Goal: Task Accomplishment & Management: Use online tool/utility

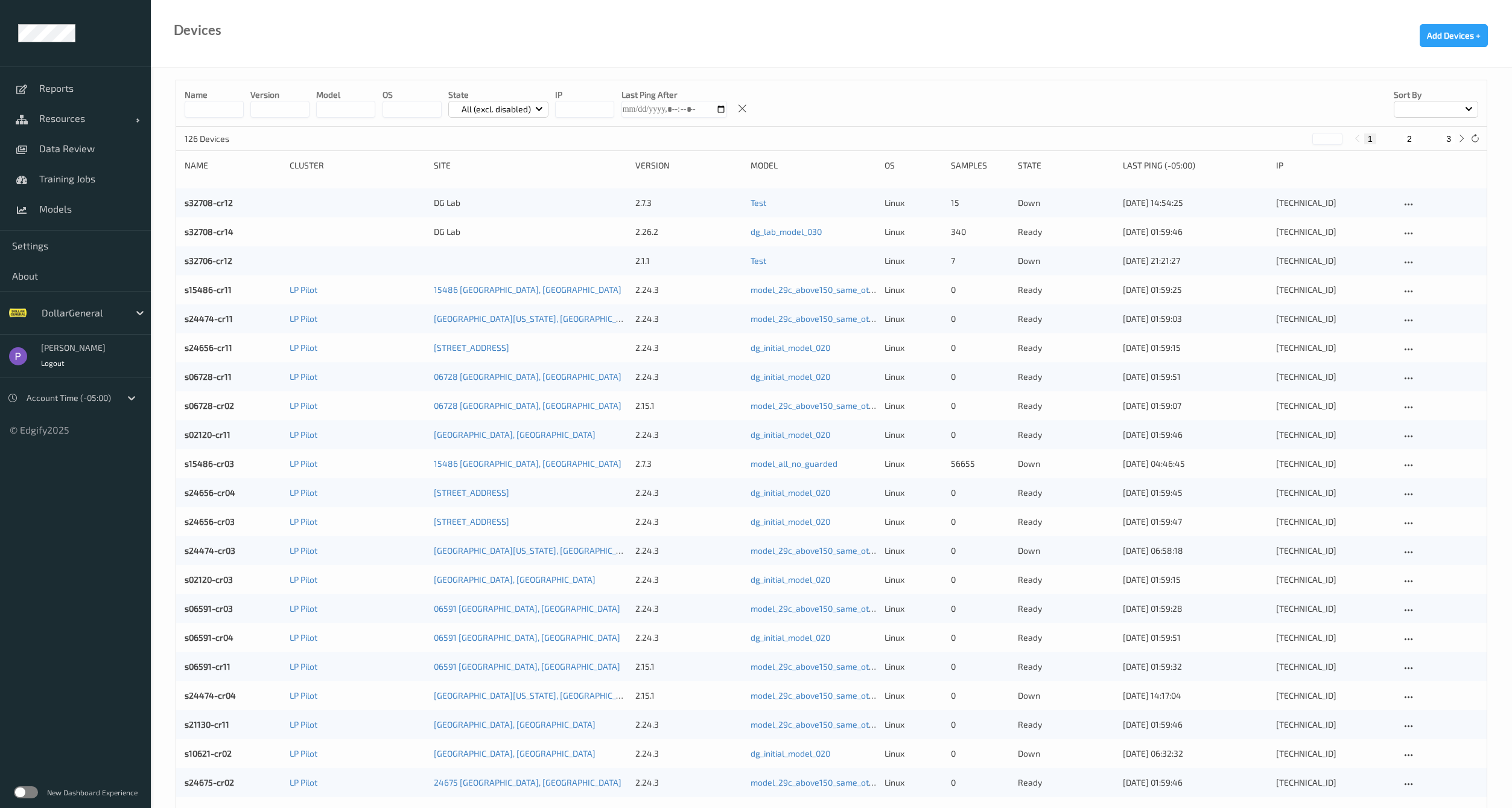
click at [504, 108] on p "All (excl. disabled)" at bounding box center [496, 109] width 78 height 12
click at [476, 151] on p "Ready" at bounding box center [490, 158] width 84 height 21
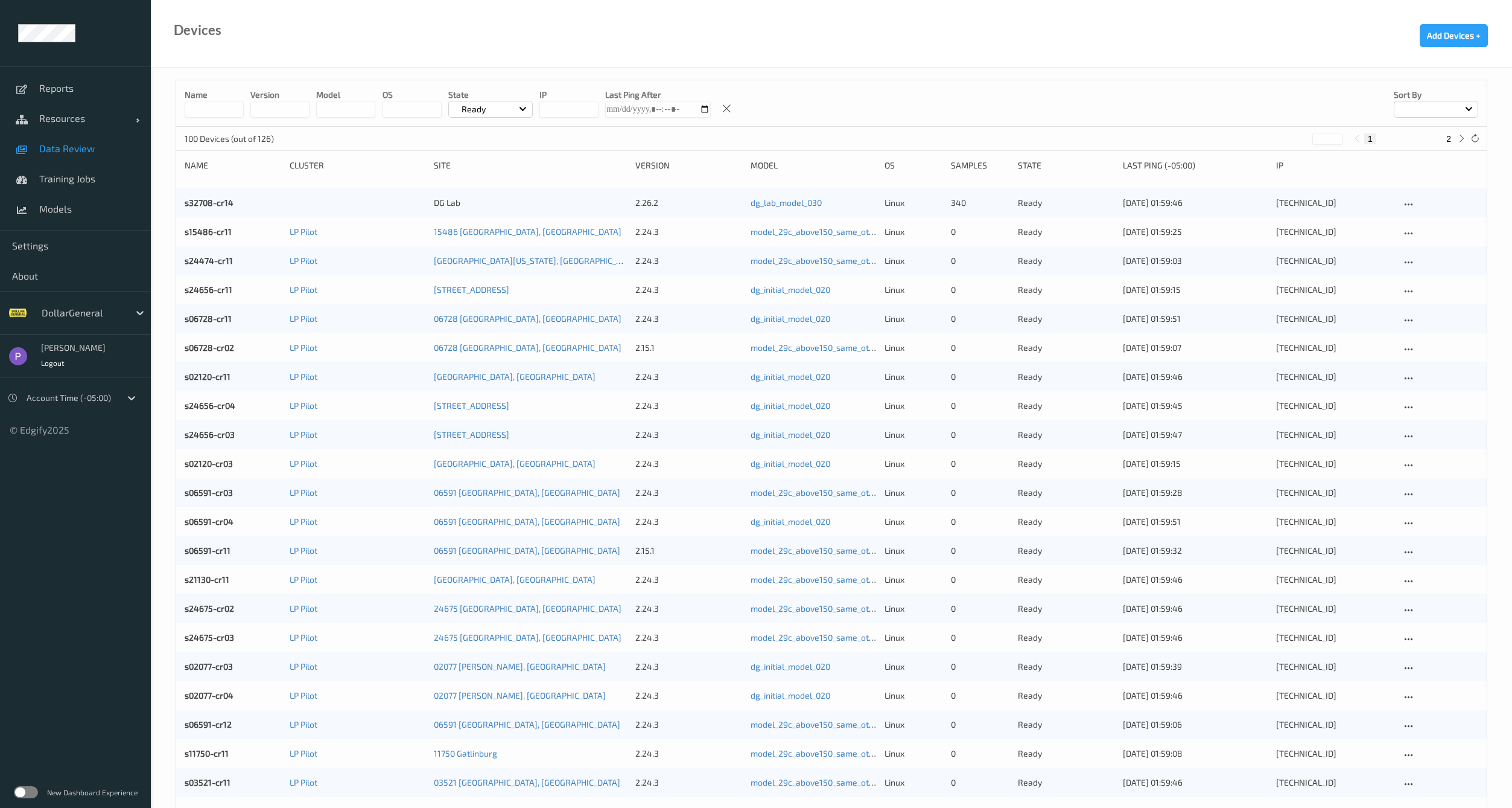
click at [65, 144] on span "Data Review" at bounding box center [89, 148] width 99 height 12
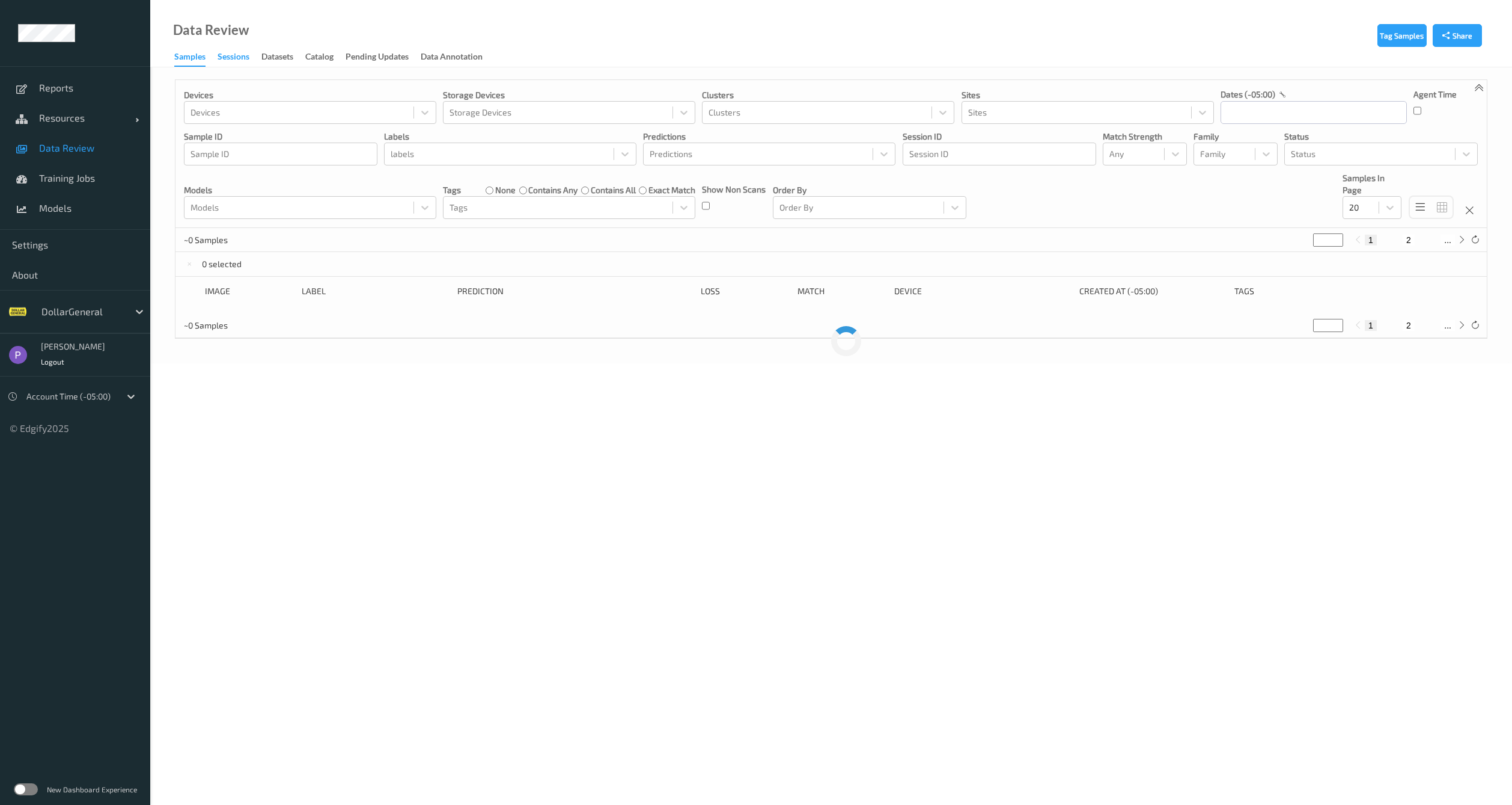
click at [229, 60] on div "Sessions" at bounding box center [233, 58] width 32 height 15
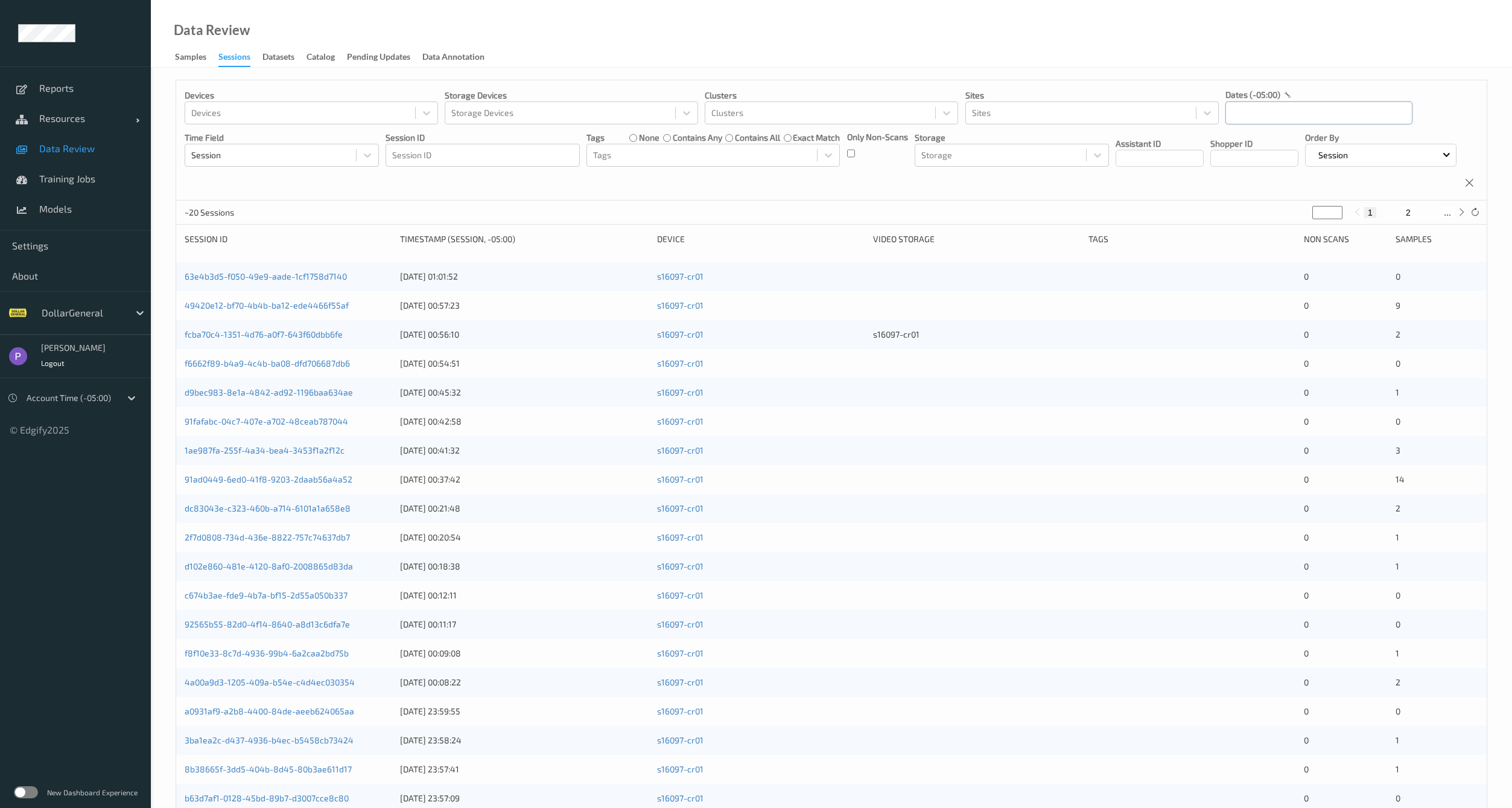
click at [1248, 112] on input "text" at bounding box center [1319, 113] width 187 height 23
click at [1264, 216] on span "8" at bounding box center [1261, 213] width 17 height 17
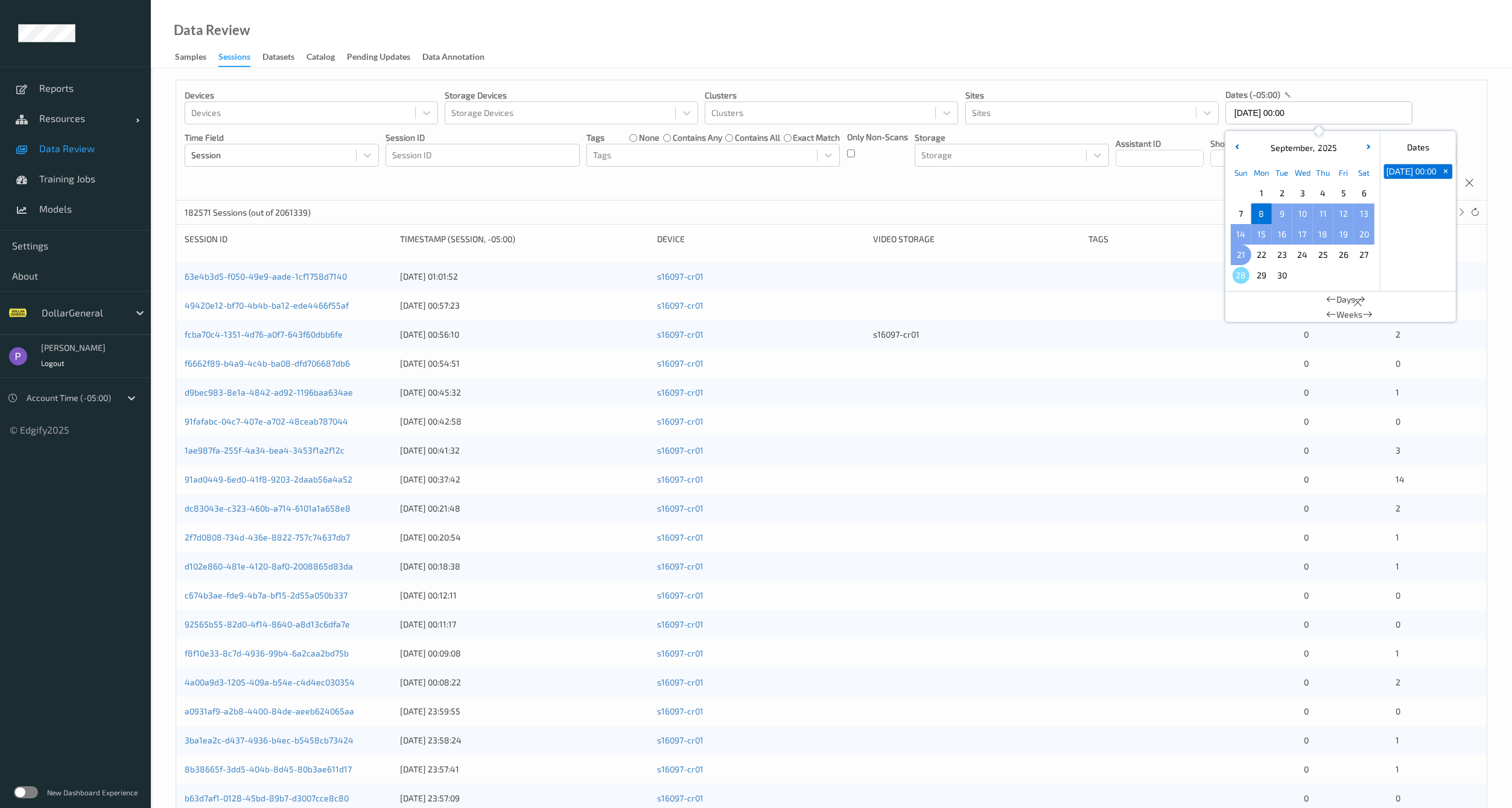
click at [1248, 251] on span "21" at bounding box center [1241, 254] width 17 height 17
type input "08/09/2025 00:00 -> 21/09/2025 23:59"
click at [1144, 218] on div "132603 Sessions (out of 2061339) * 1 2 ... 6631" at bounding box center [831, 212] width 1310 height 24
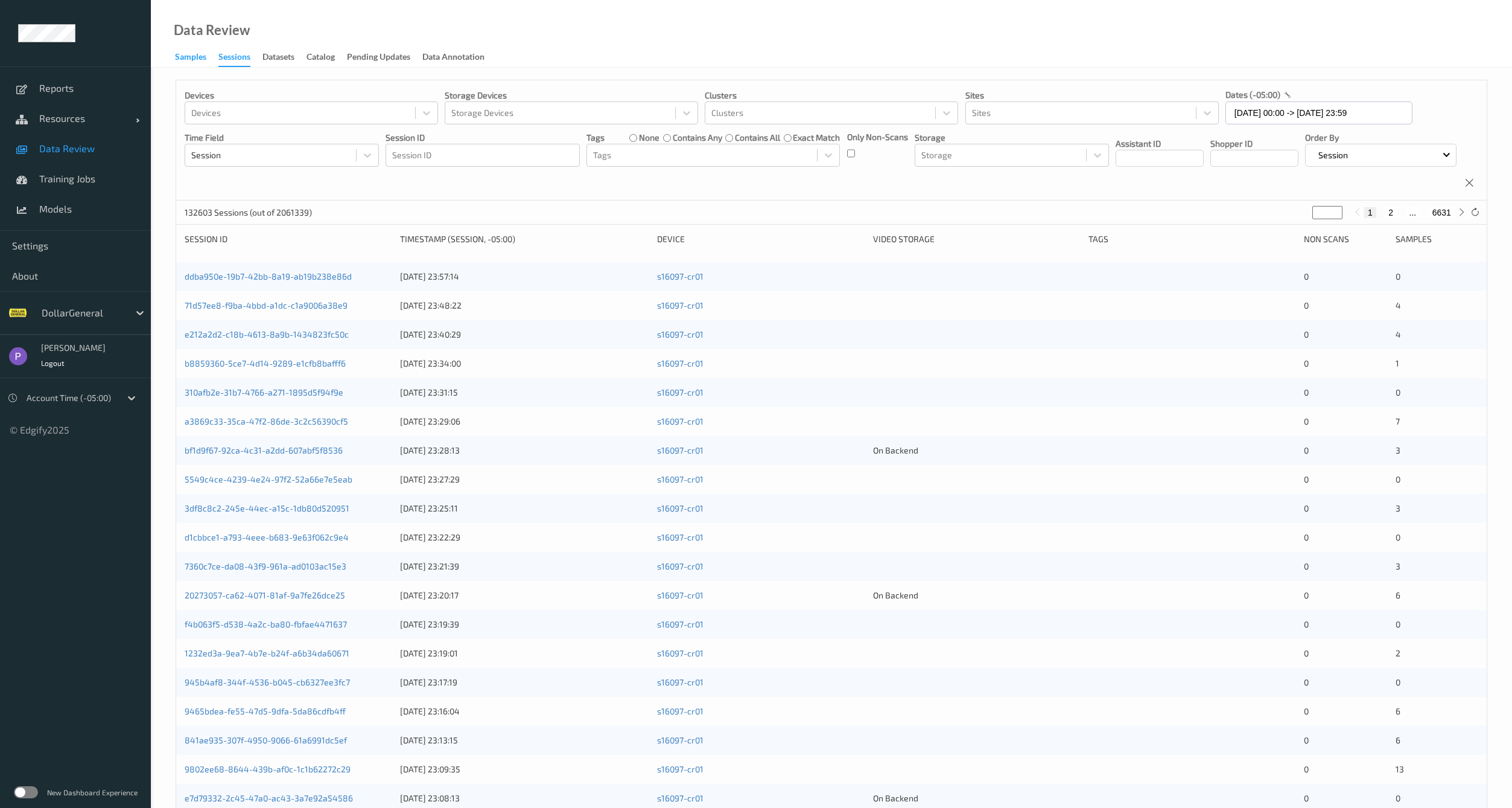
click at [185, 59] on div "Samples" at bounding box center [190, 58] width 31 height 15
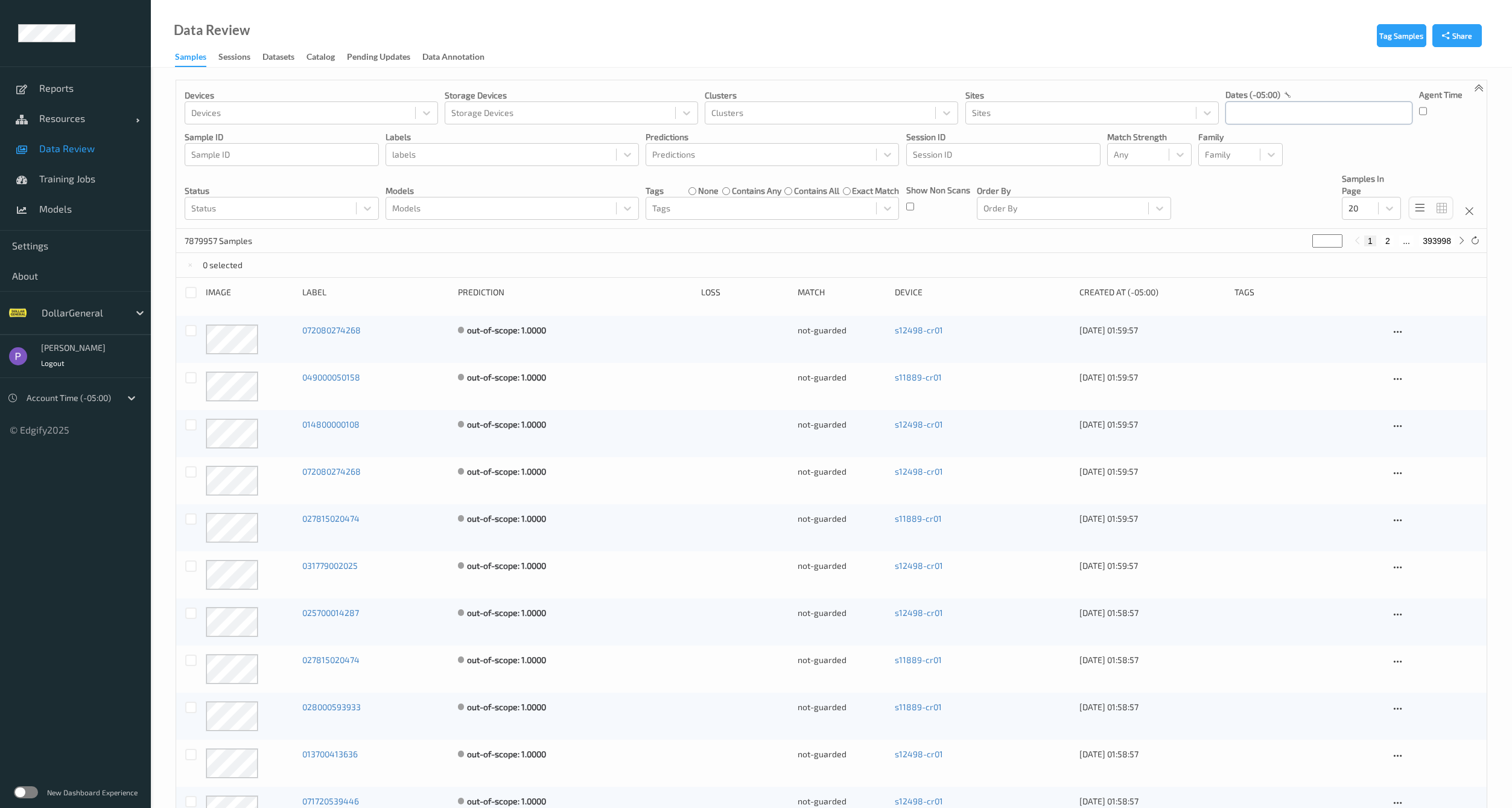
click at [1312, 110] on input "text" at bounding box center [1319, 113] width 187 height 23
click at [1268, 213] on span "8" at bounding box center [1261, 213] width 17 height 17
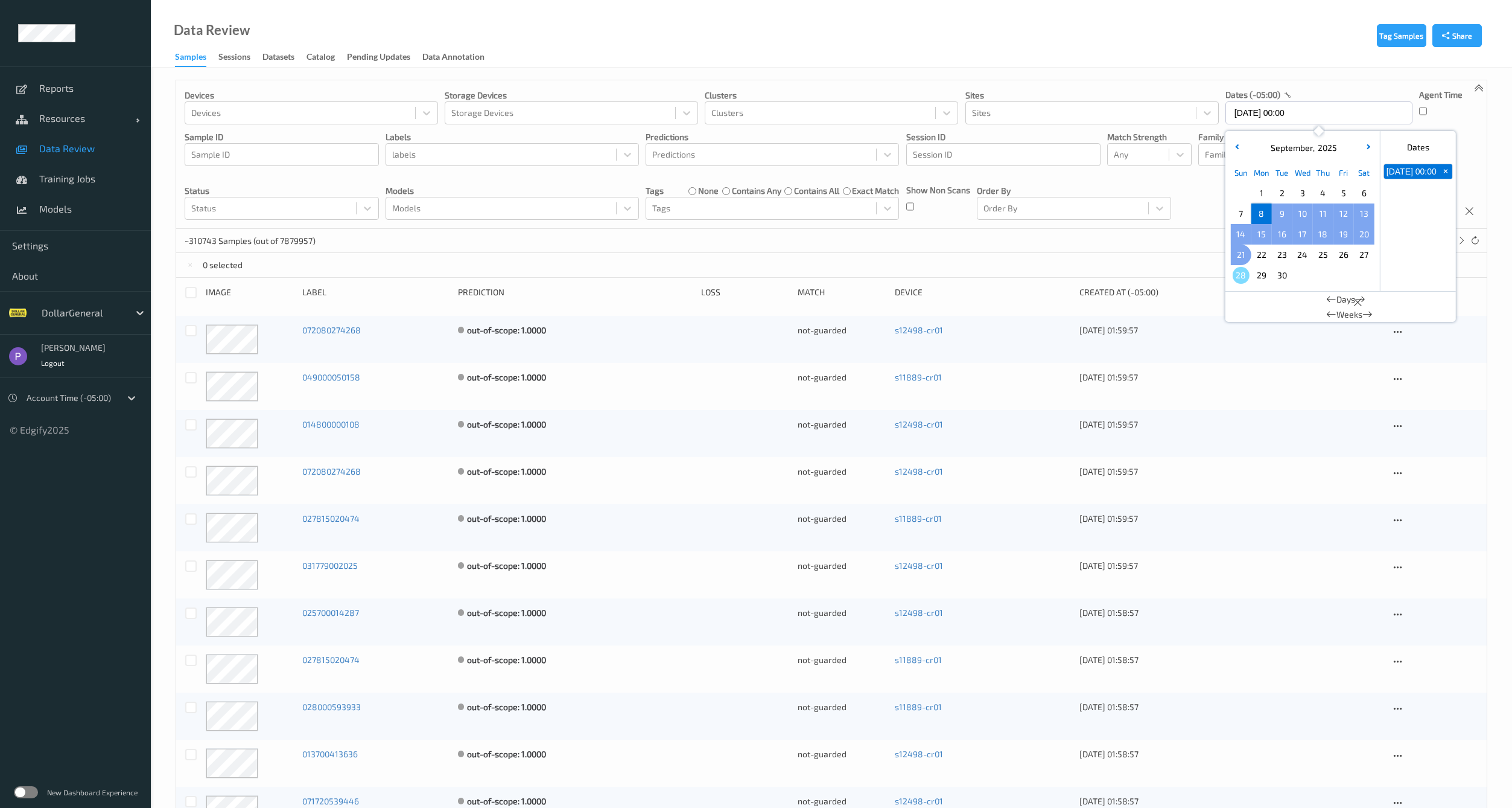
click at [1248, 251] on span "21" at bounding box center [1241, 254] width 17 height 17
type input "08/09/2025 00:00 -> 21/09/2025 23:59"
click at [1079, 223] on div "Devices Devices Storage Devices Storage Devices Clusters Clusters Sites Sites d…" at bounding box center [831, 154] width 1310 height 148
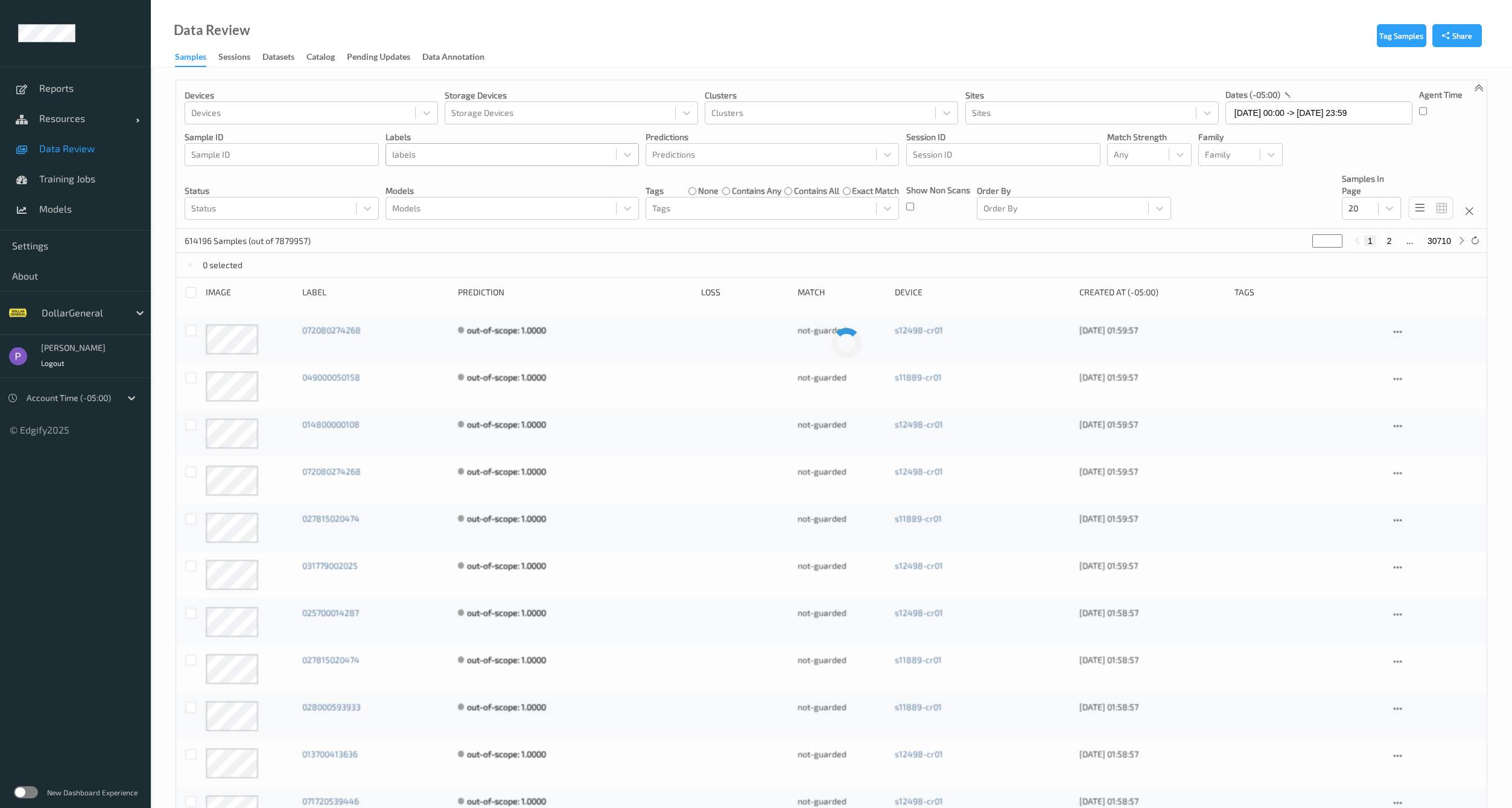
click at [465, 151] on div at bounding box center [501, 155] width 218 height 15
type input "Non-Scan"
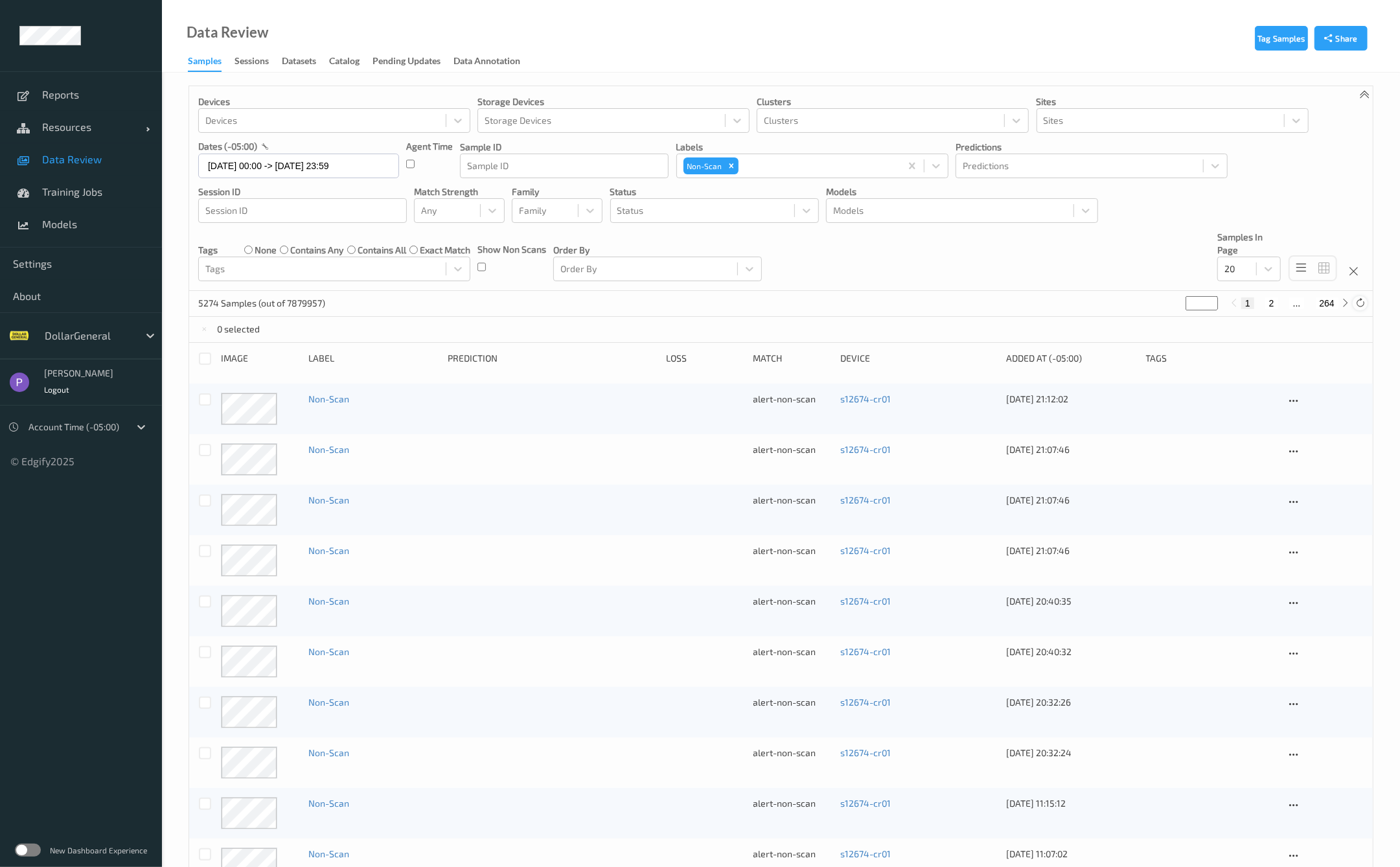
click at [1363, 303] on icon at bounding box center [1359, 302] width 10 height 10
click at [209, 354] on div at bounding box center [205, 358] width 12 height 12
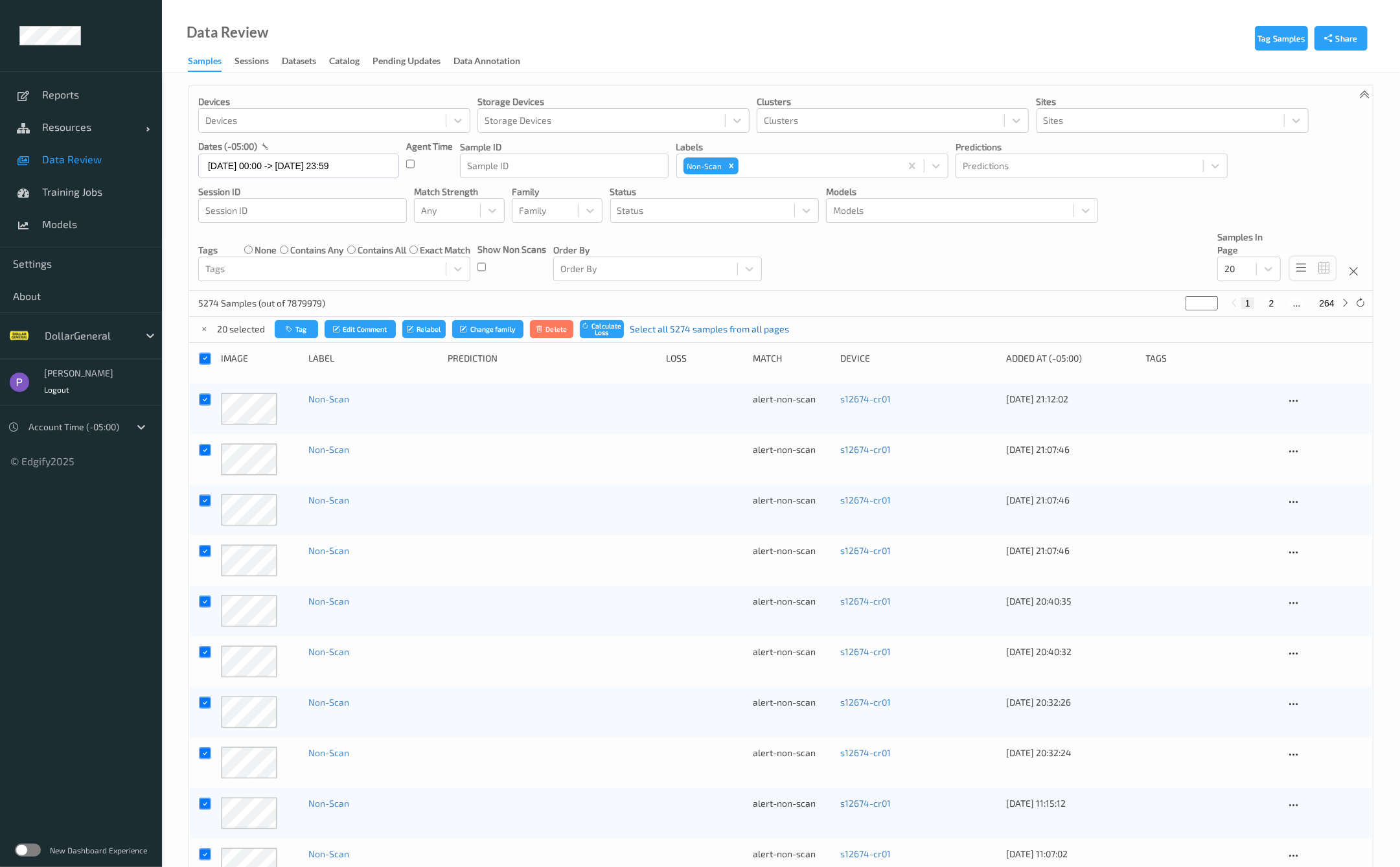
click at [661, 330] on link "Select all 5274 samples from all pages" at bounding box center [710, 328] width 159 height 13
click at [550, 330] on icon "submit" at bounding box center [550, 328] width 10 height 8
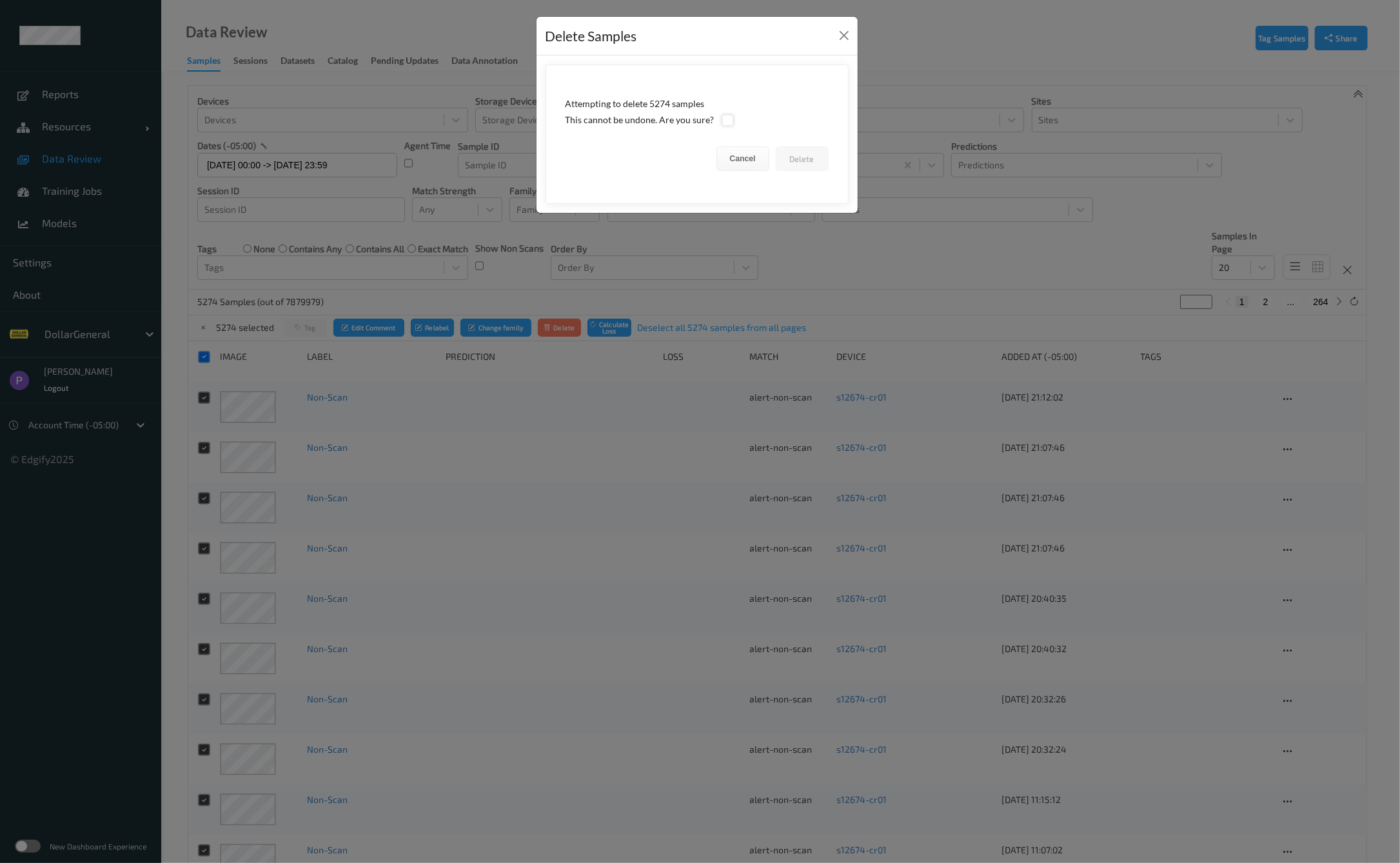
click at [729, 121] on div at bounding box center [727, 120] width 12 height 12
click at [817, 155] on button "Delete" at bounding box center [802, 159] width 53 height 25
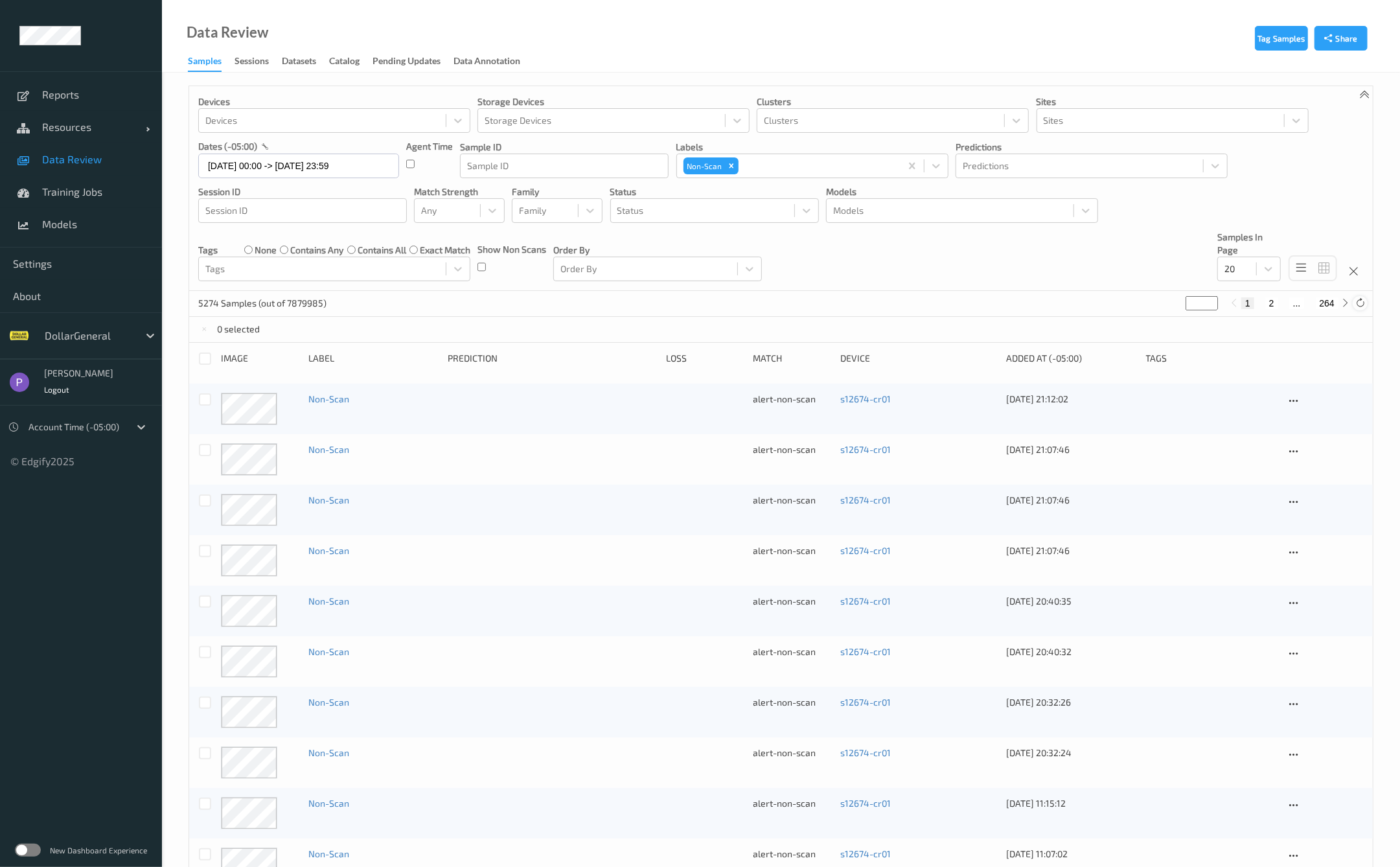
click at [1360, 304] on icon at bounding box center [1359, 302] width 10 height 10
click at [1359, 307] on icon at bounding box center [1359, 302] width 10 height 10
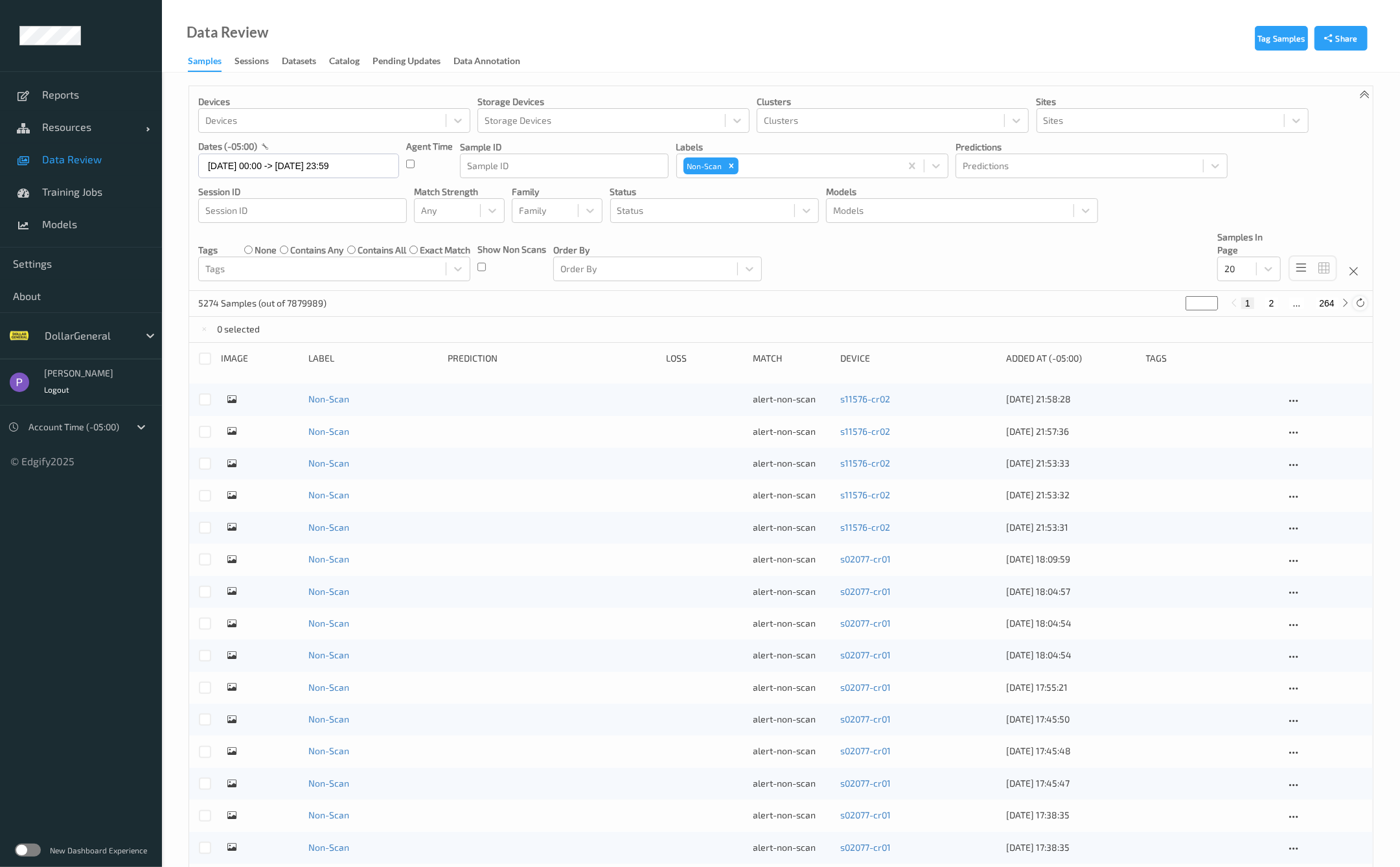
click at [1362, 302] on icon at bounding box center [1359, 302] width 10 height 10
click at [1234, 267] on div at bounding box center [1237, 269] width 26 height 16
click at [1239, 392] on span at bounding box center [1234, 393] width 18 height 13
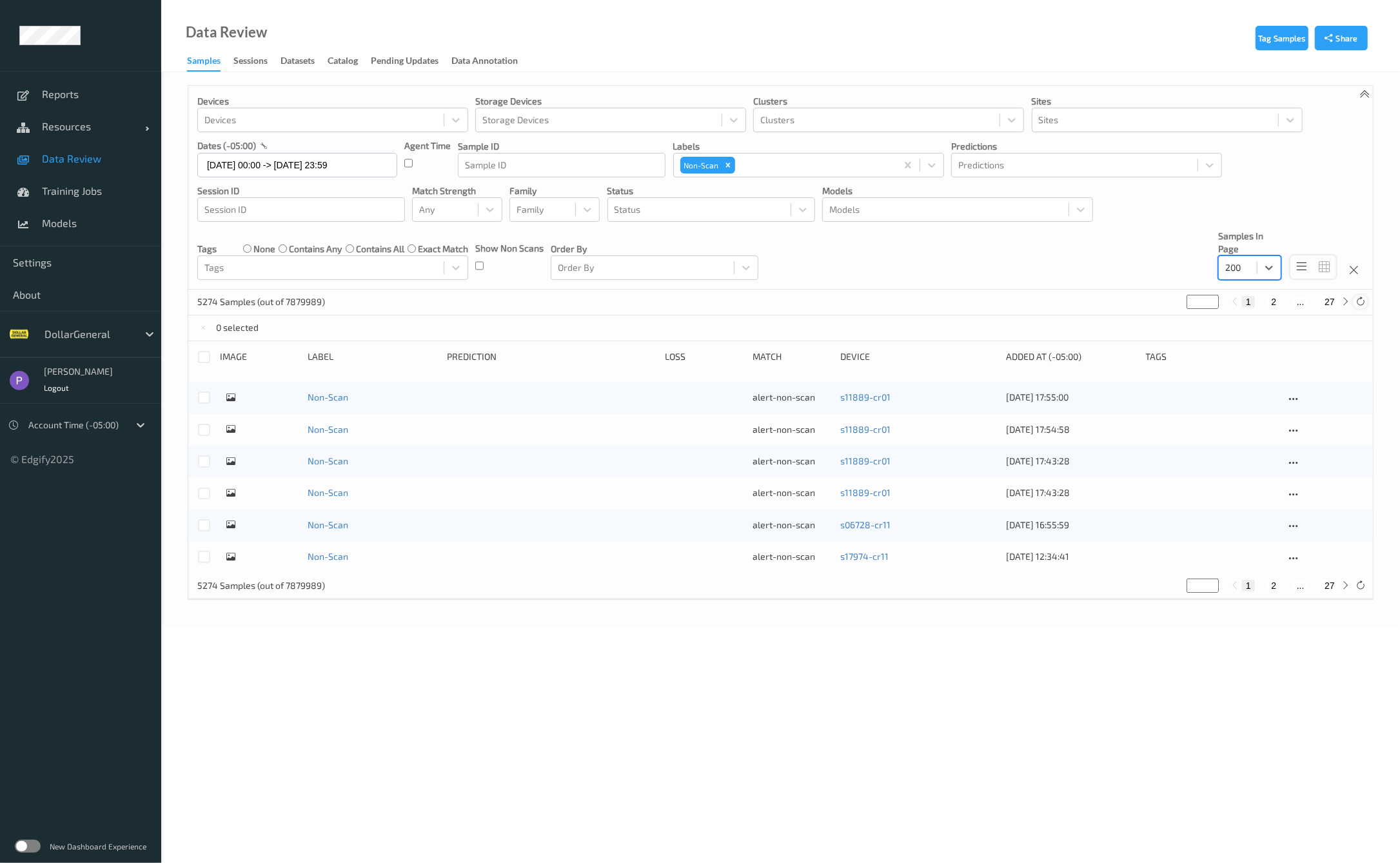
click at [1359, 304] on icon at bounding box center [1360, 301] width 10 height 10
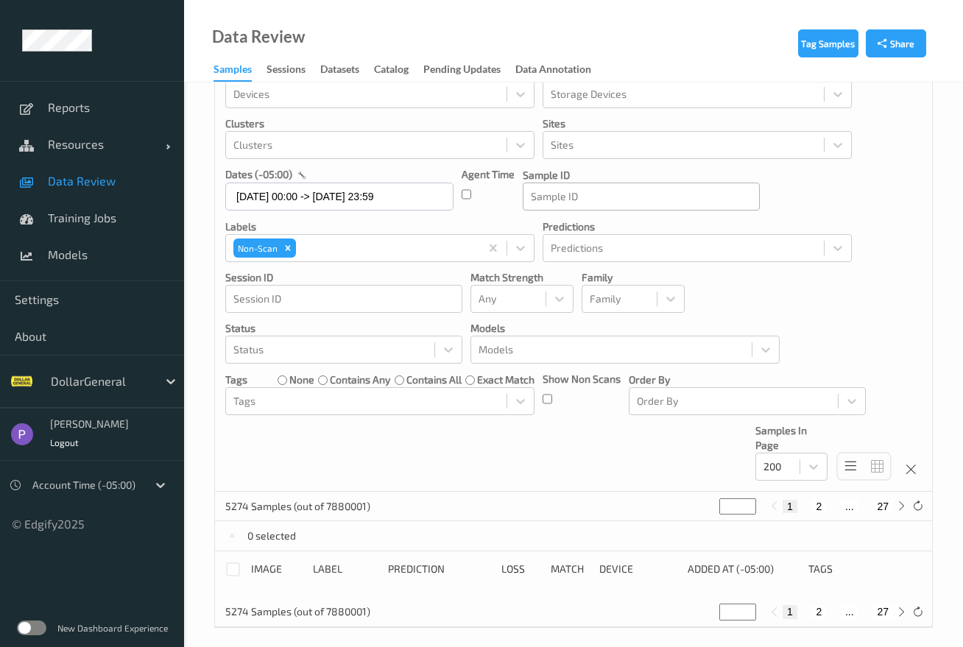
scroll to position [52, 0]
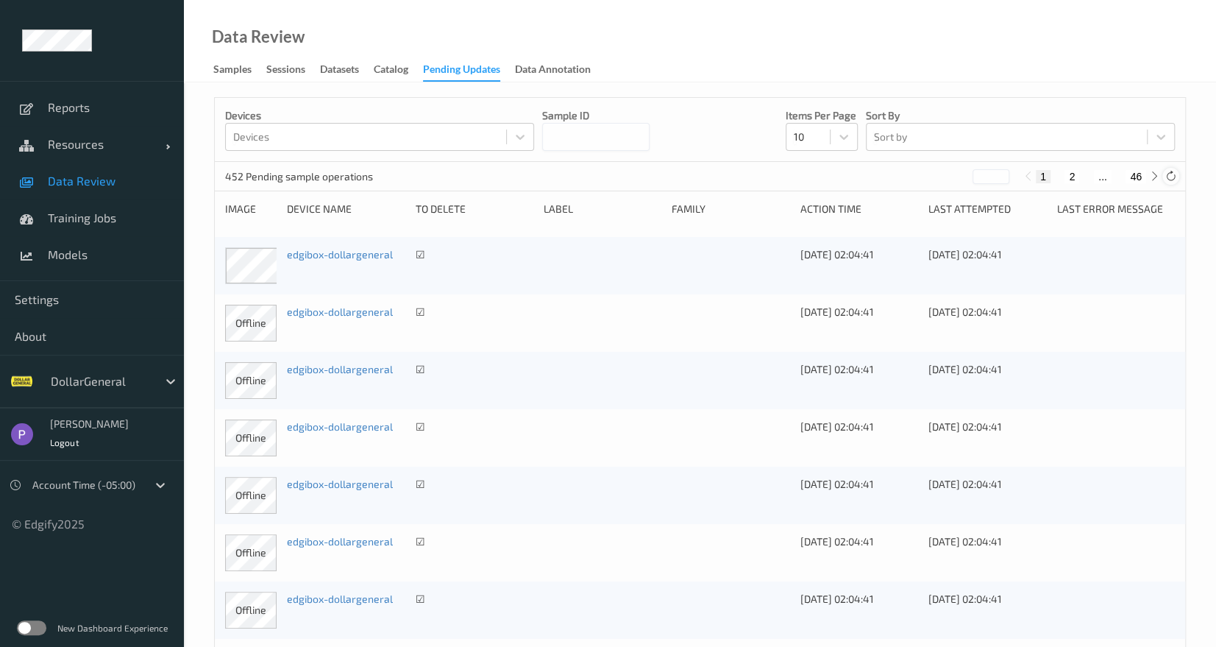
click at [1169, 172] on icon at bounding box center [1171, 176] width 11 height 11
